Goal: Task Accomplishment & Management: Complete application form

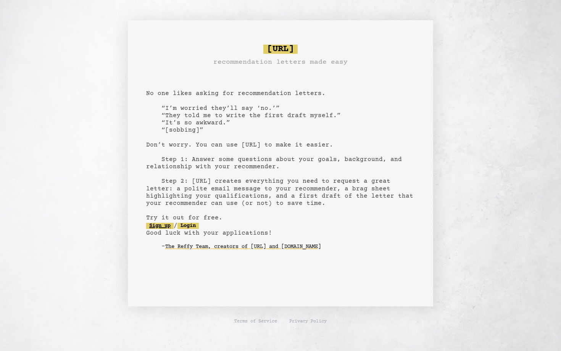
click at [170, 225] on link "Sign up" at bounding box center [159, 226] width 27 height 6
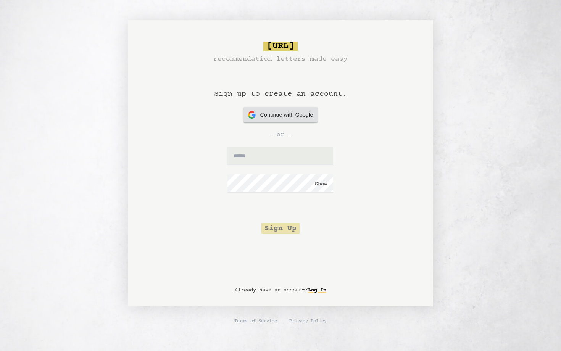
click at [273, 119] on div "Continue with Google Continue with Google" at bounding box center [280, 114] width 65 height 15
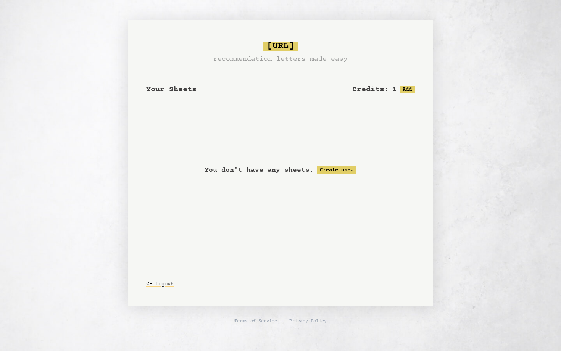
click at [345, 169] on link "Create one." at bounding box center [337, 170] width 40 height 8
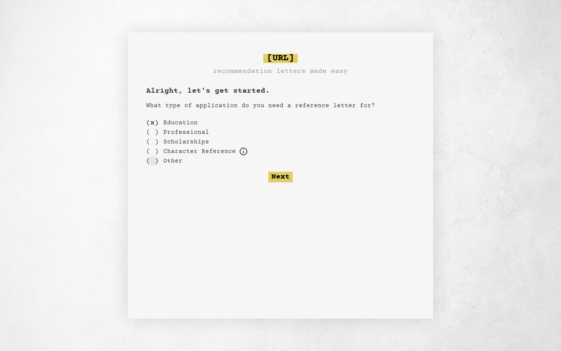
click at [151, 160] on div "( )" at bounding box center [152, 161] width 13 height 10
click at [152, 123] on div "( )" at bounding box center [152, 123] width 13 height 10
click at [287, 181] on button "Next" at bounding box center [280, 177] width 24 height 11
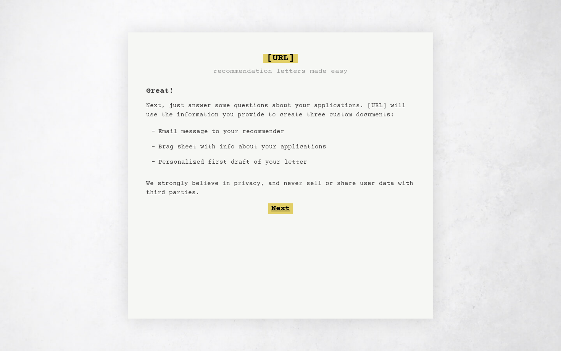
click at [283, 207] on button "Next" at bounding box center [280, 208] width 24 height 11
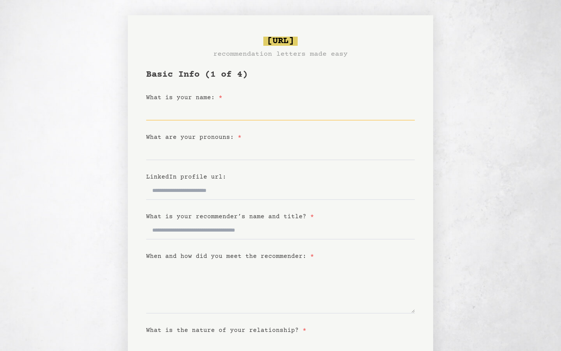
click at [187, 109] on input "What is your name: *" at bounding box center [280, 111] width 269 height 18
type input "*****"
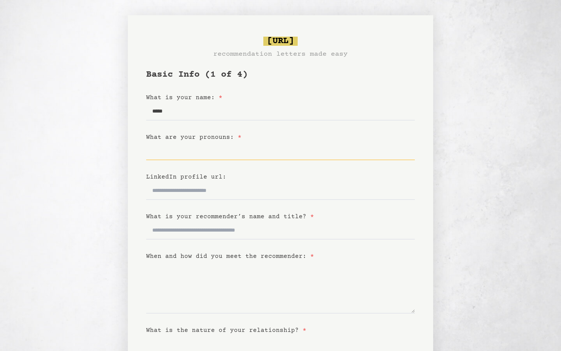
click at [166, 151] on input "What are your pronouns: *" at bounding box center [280, 151] width 269 height 18
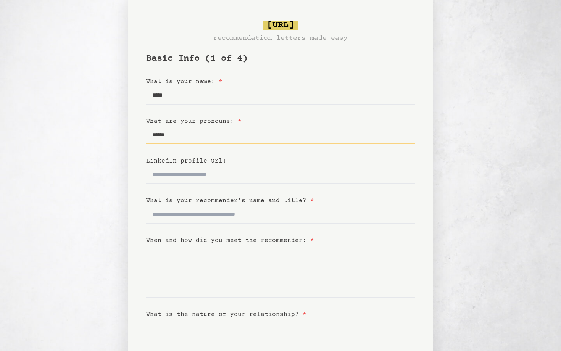
scroll to position [24, 0]
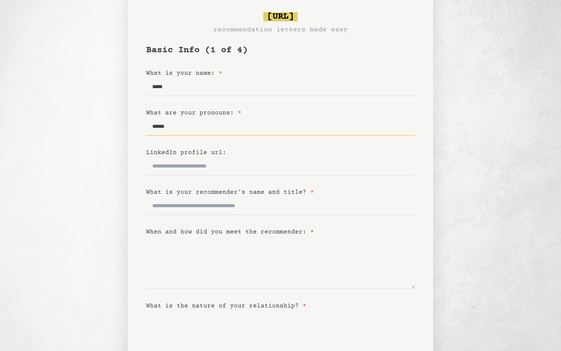
type input "******"
click at [174, 203] on input "What is your recommender’s name and title? *" at bounding box center [280, 206] width 269 height 18
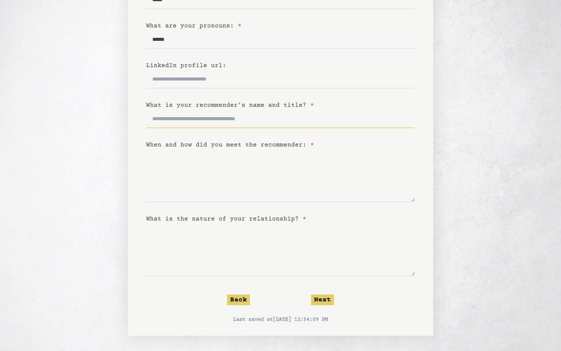
scroll to position [0, 0]
